Goal: Information Seeking & Learning: Learn about a topic

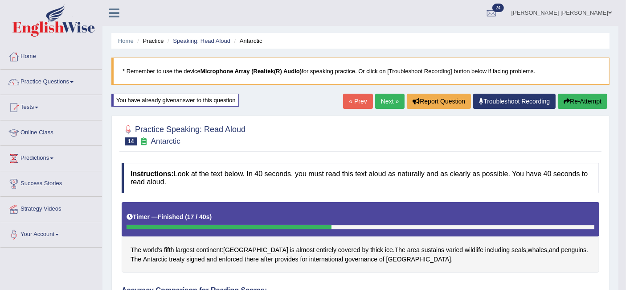
click at [391, 97] on link "Next »" at bounding box center [389, 101] width 29 height 15
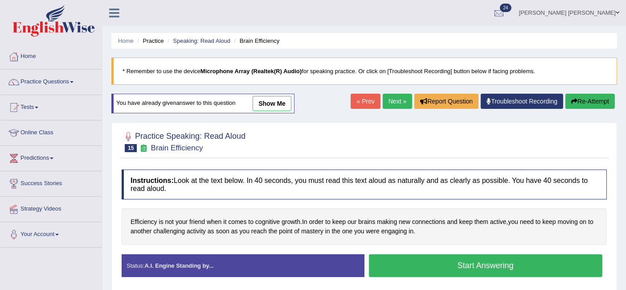
click at [393, 257] on button "Start Answering" at bounding box center [486, 265] width 234 height 23
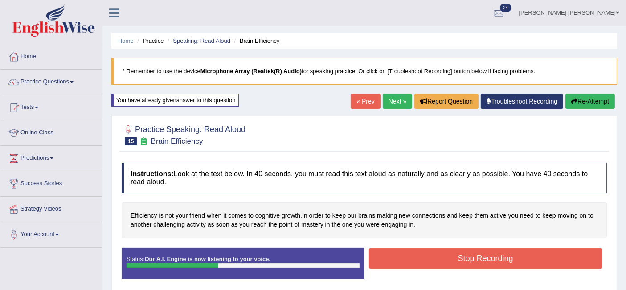
click at [454, 255] on button "Stop Recording" at bounding box center [486, 258] width 234 height 20
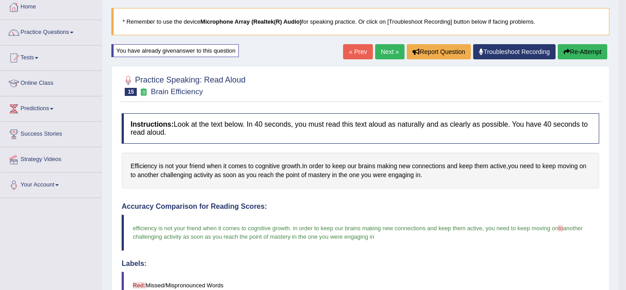
scroll to position [47, 0]
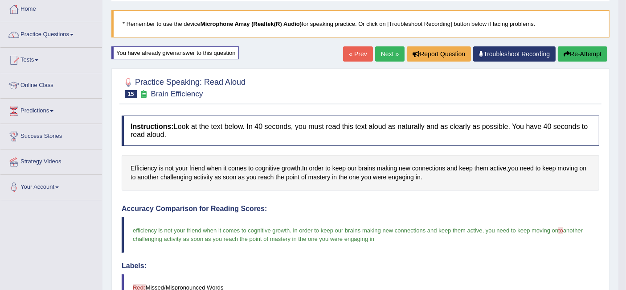
click at [382, 57] on link "Next »" at bounding box center [389, 53] width 29 height 15
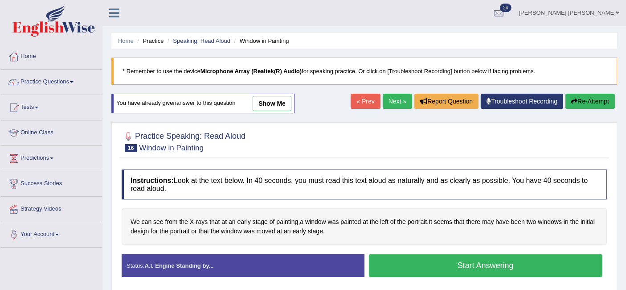
click at [416, 262] on button "Start Answering" at bounding box center [486, 265] width 234 height 23
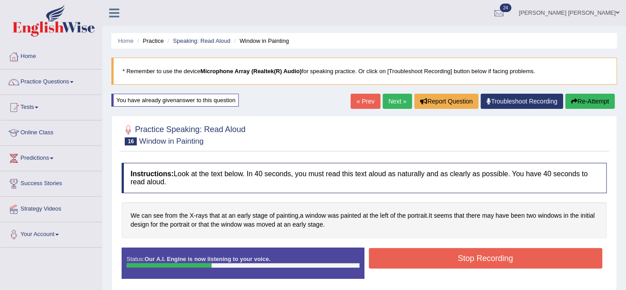
click at [443, 257] on button "Stop Recording" at bounding box center [486, 258] width 234 height 20
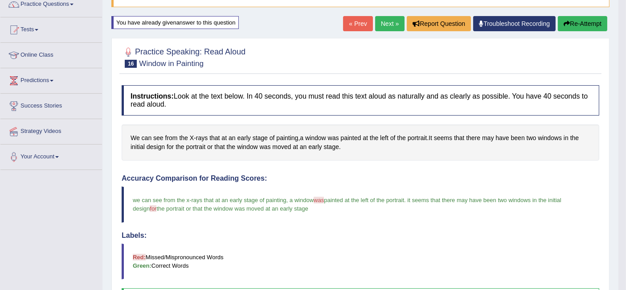
scroll to position [75, 0]
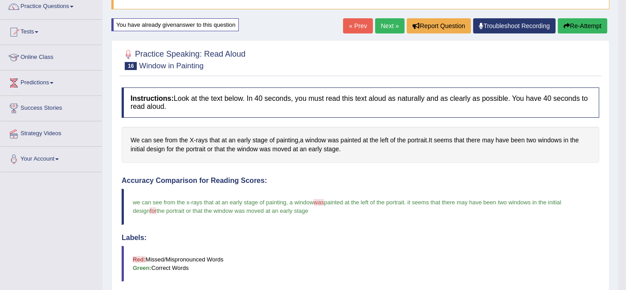
click at [386, 22] on link "Next »" at bounding box center [389, 25] width 29 height 15
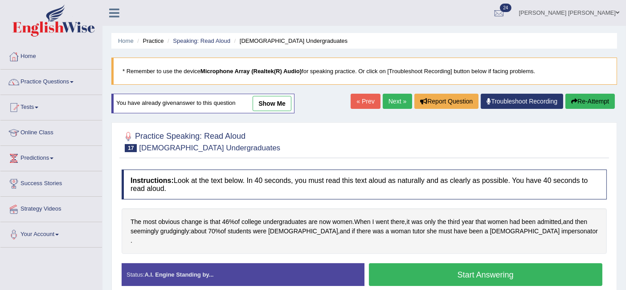
click at [394, 268] on button "Start Answering" at bounding box center [486, 274] width 234 height 23
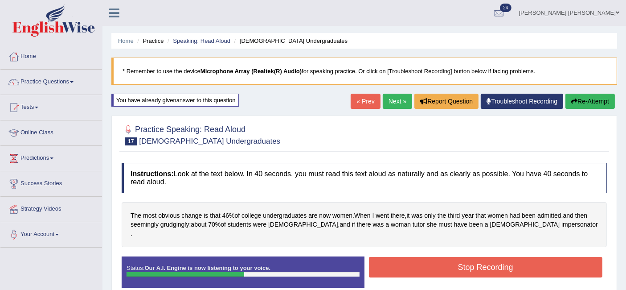
click at [482, 263] on button "Stop Recording" at bounding box center [486, 267] width 234 height 20
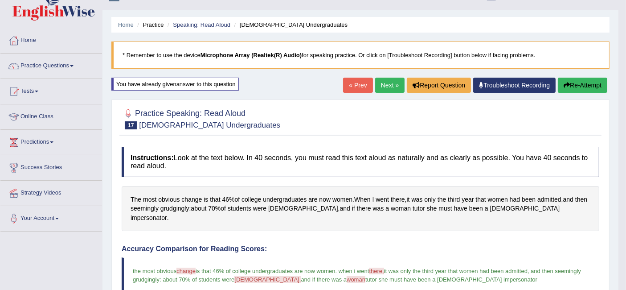
scroll to position [15, 0]
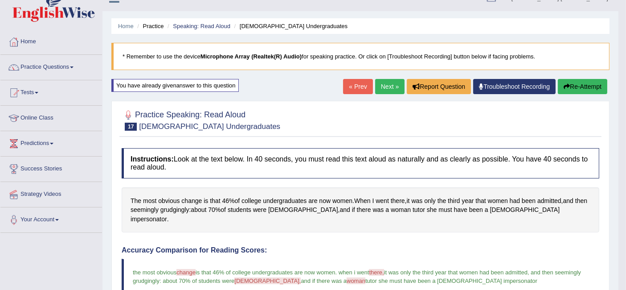
click at [388, 86] on link "Next »" at bounding box center [389, 86] width 29 height 15
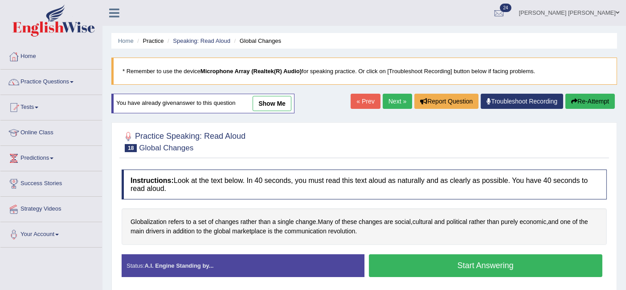
click at [420, 263] on button "Start Answering" at bounding box center [486, 265] width 234 height 23
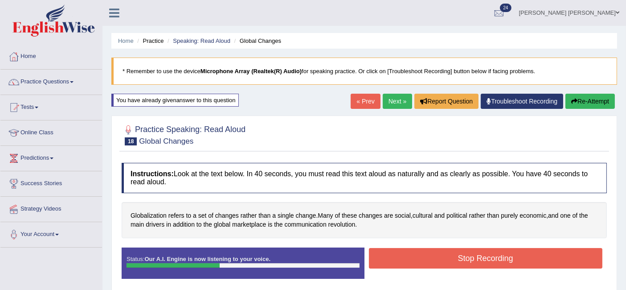
click at [443, 251] on button "Stop Recording" at bounding box center [486, 258] width 234 height 20
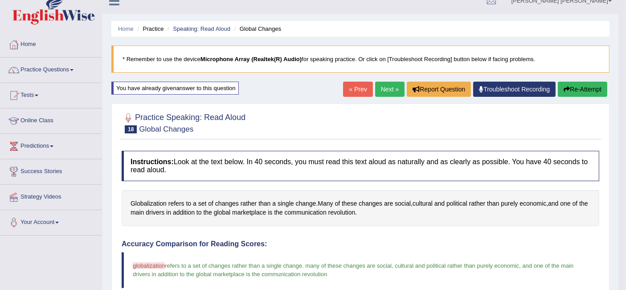
scroll to position [12, 0]
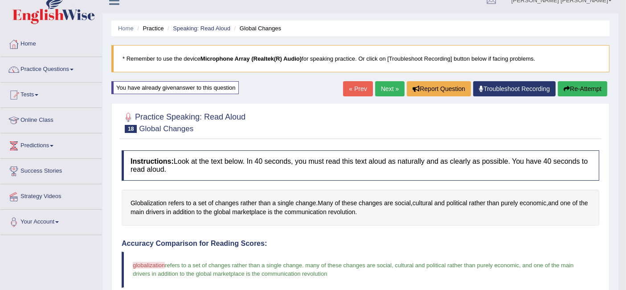
click at [388, 91] on link "Next »" at bounding box center [389, 88] width 29 height 15
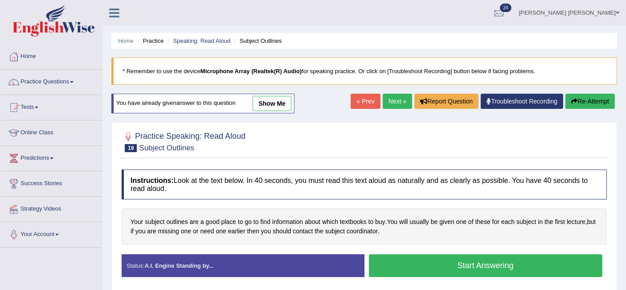
click at [408, 264] on button "Start Answering" at bounding box center [486, 265] width 234 height 23
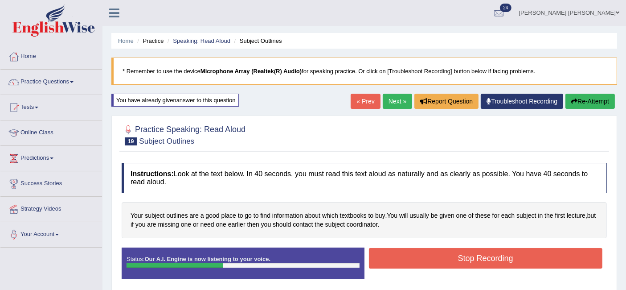
click at [418, 253] on button "Stop Recording" at bounding box center [486, 258] width 234 height 20
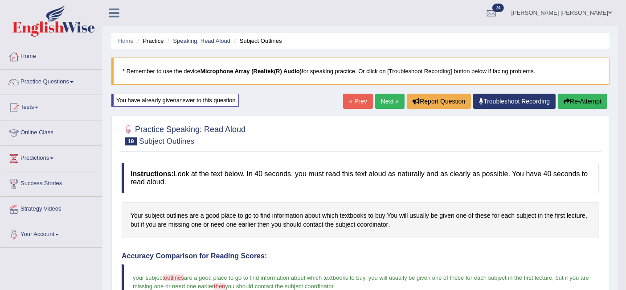
click at [392, 98] on link "Next »" at bounding box center [389, 101] width 29 height 15
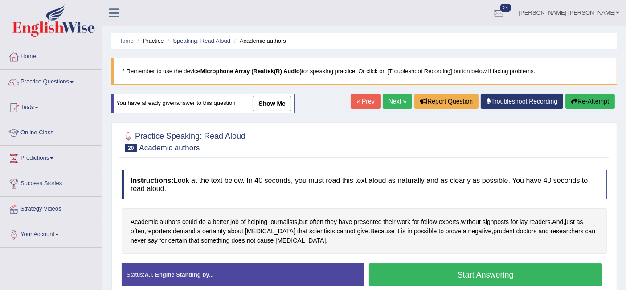
click at [409, 276] on button "Start Answering" at bounding box center [486, 274] width 234 height 23
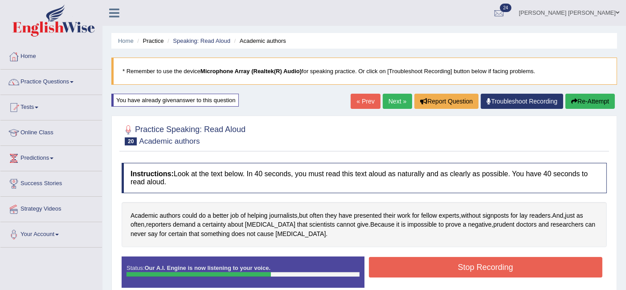
click at [410, 265] on button "Stop Recording" at bounding box center [486, 267] width 234 height 20
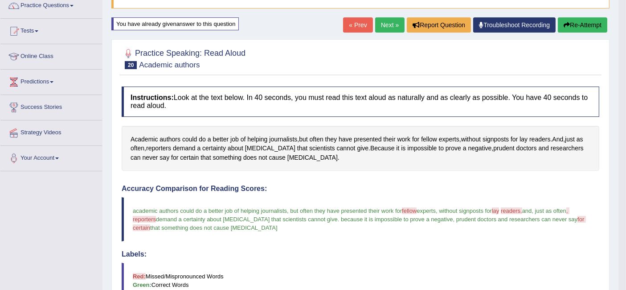
scroll to position [76, 0]
